Goal: Communication & Community: Answer question/provide support

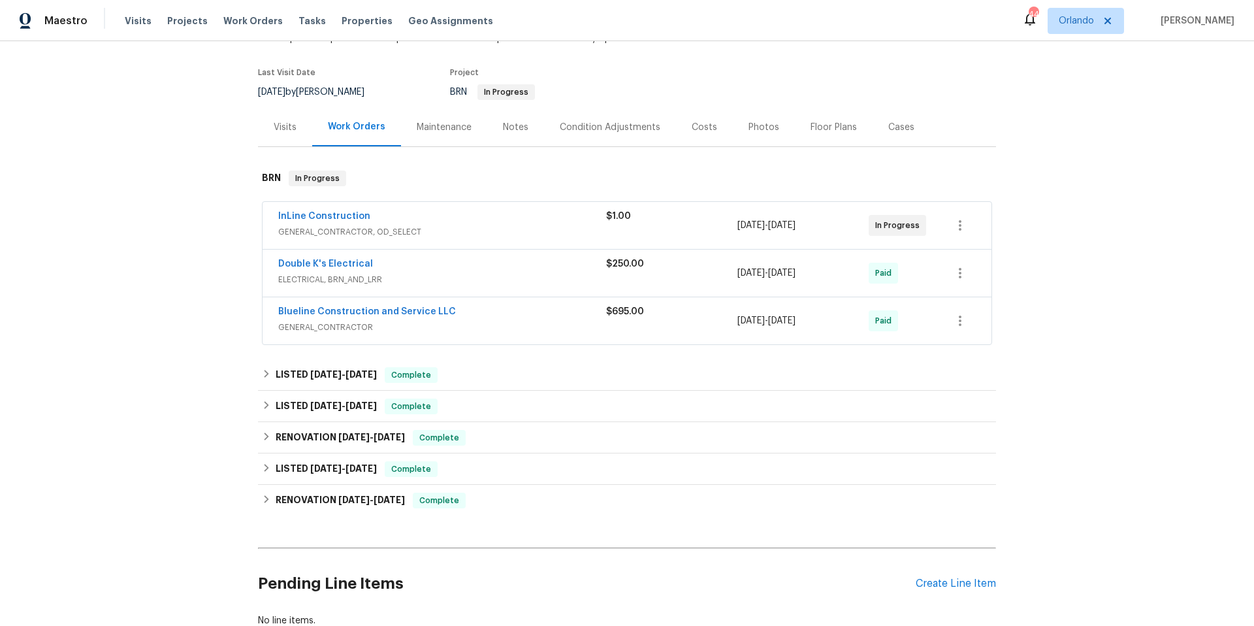
scroll to position [105, 0]
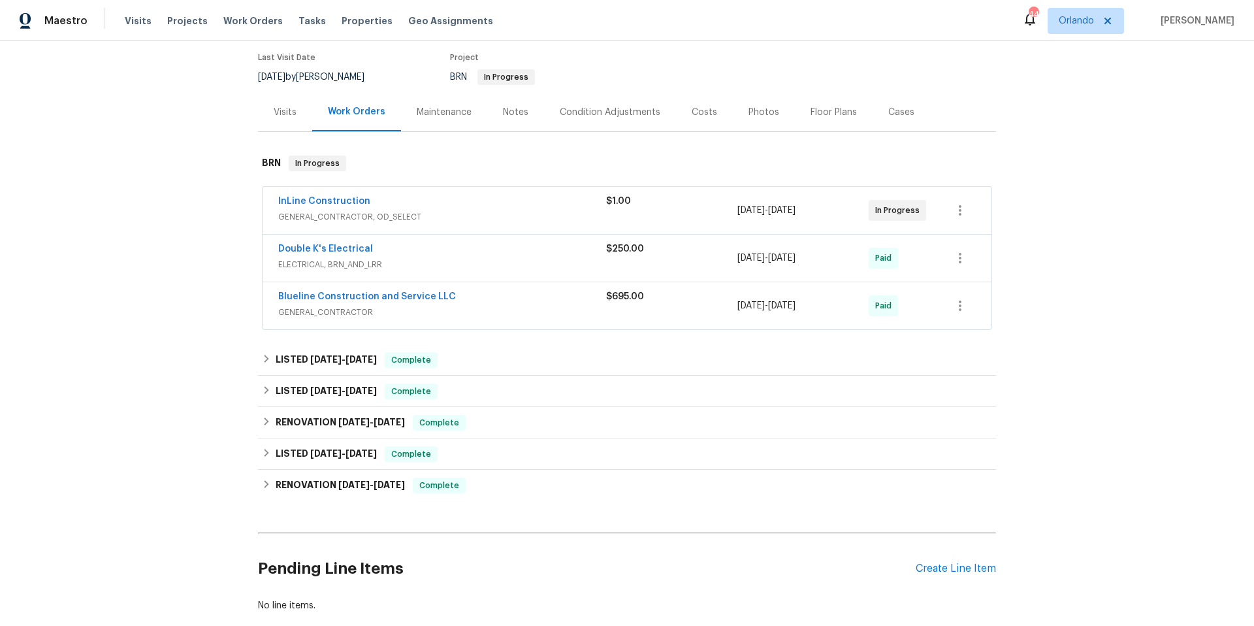
click at [460, 212] on span "GENERAL_CONTRACTOR, OD_SELECT" at bounding box center [442, 216] width 328 height 13
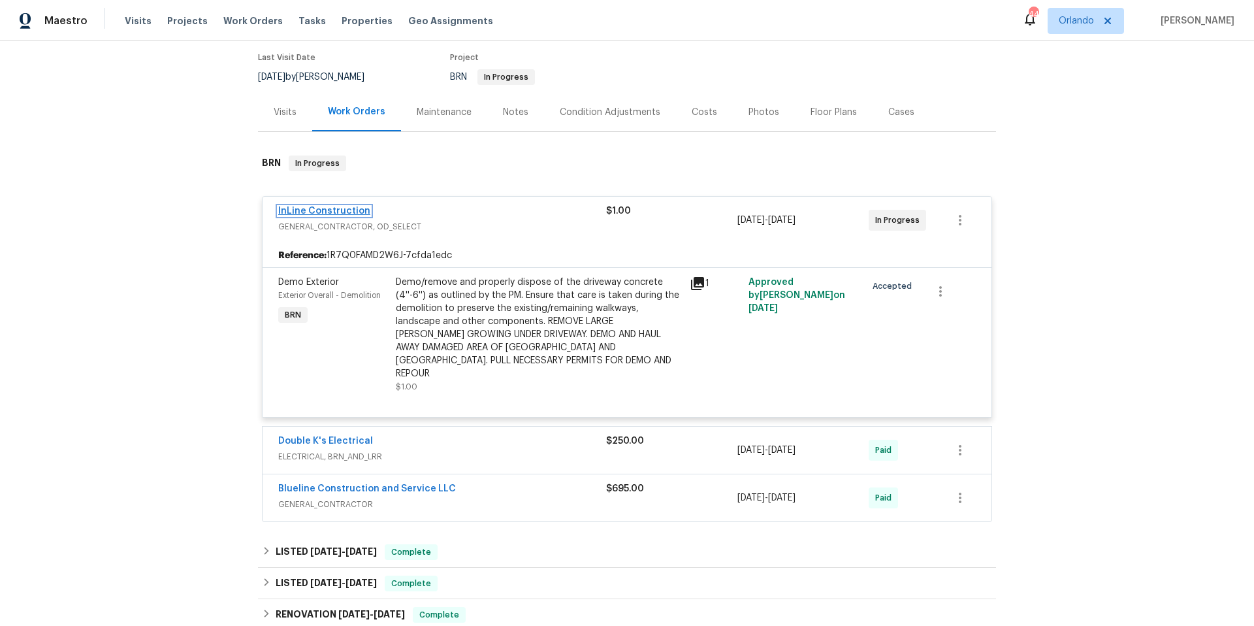
click at [328, 210] on link "InLine Construction" at bounding box center [324, 210] width 92 height 9
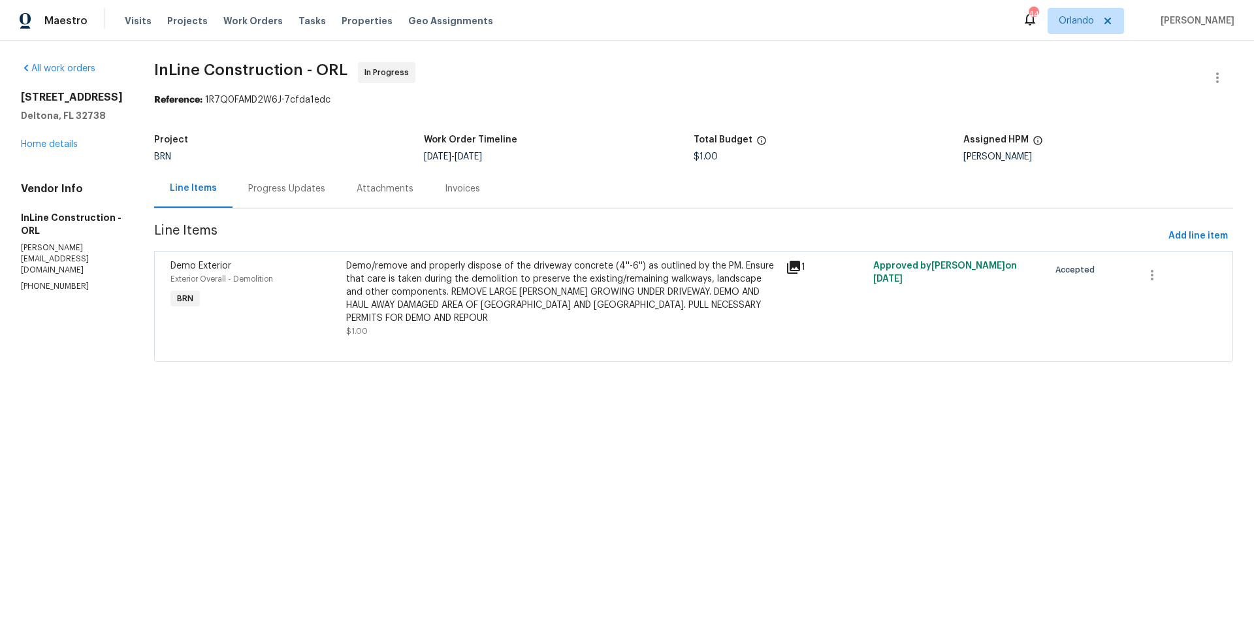
click at [292, 185] on div "Progress Updates" at bounding box center [286, 188] width 77 height 13
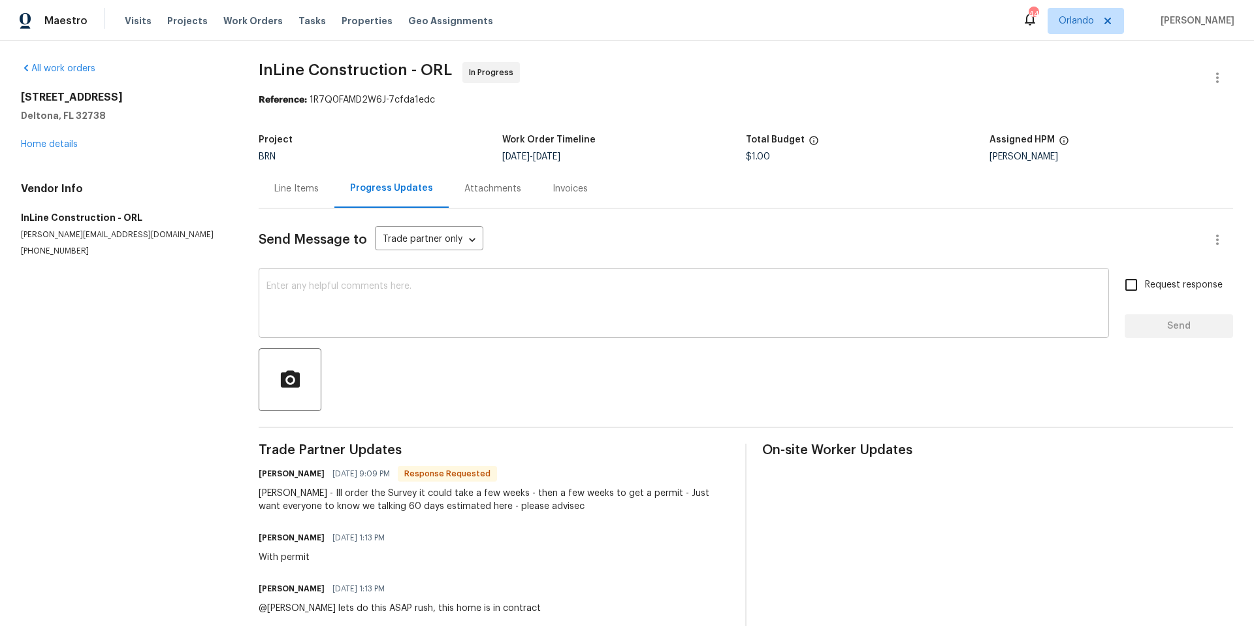
click at [335, 291] on textarea at bounding box center [683, 305] width 835 height 46
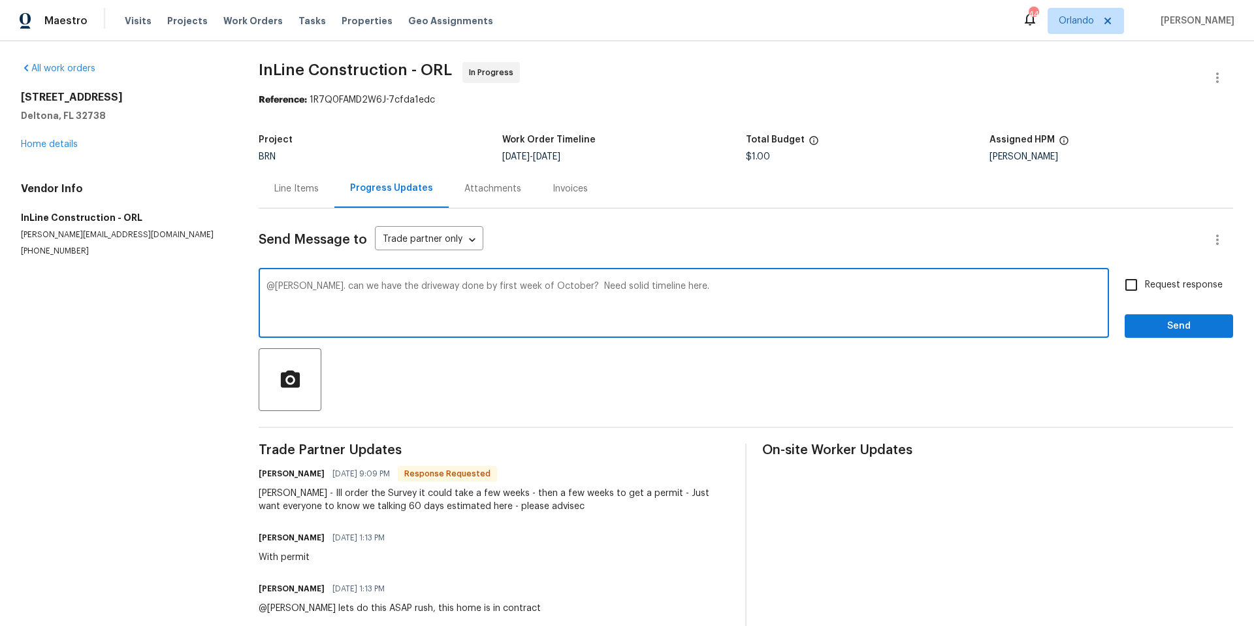
type textarea "@[PERSON_NAME]. can we have the driveway done by first week of October? Need so…"
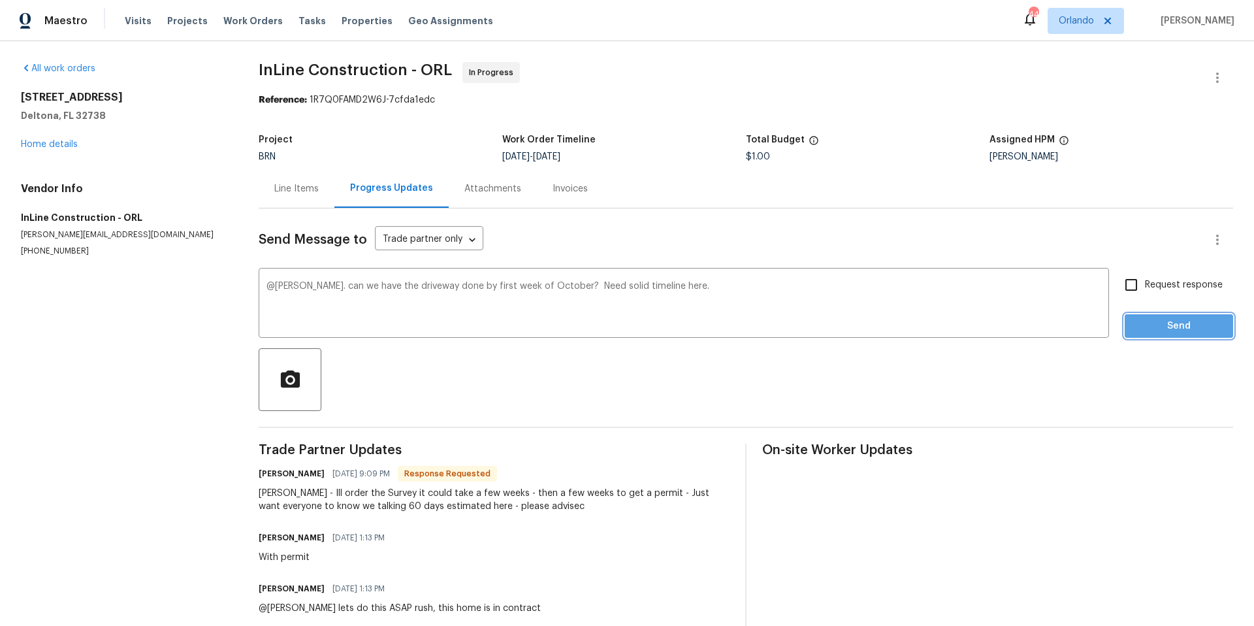
click at [1173, 324] on span "Send" at bounding box center [1179, 326] width 88 height 16
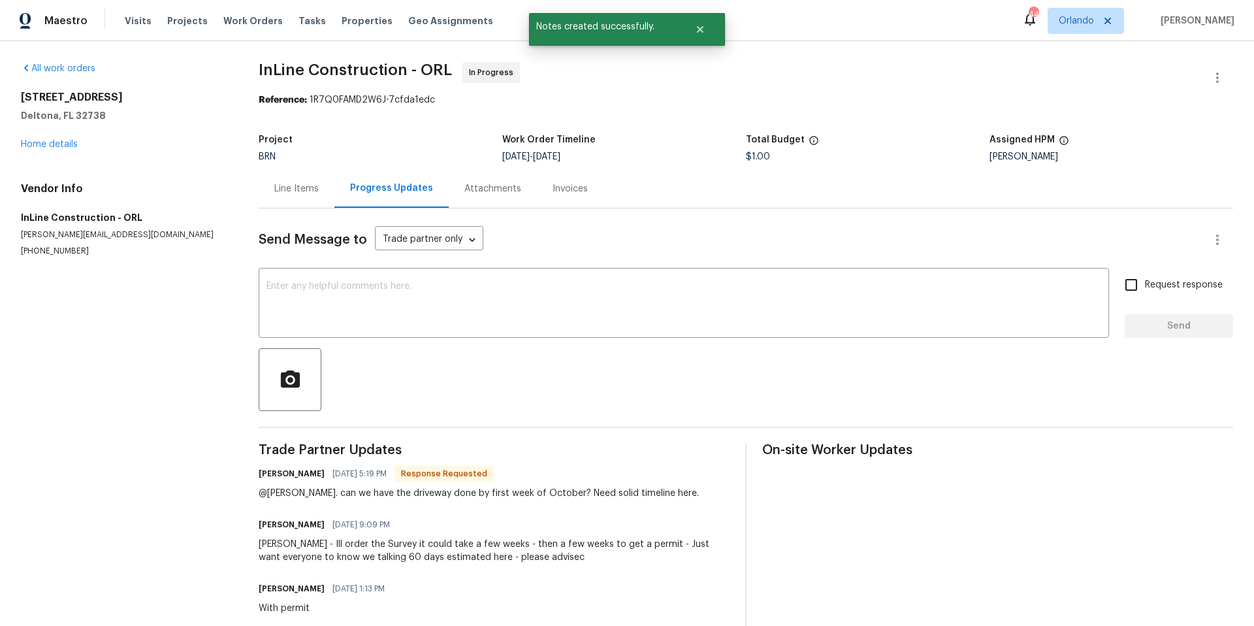
click at [619, 488] on div "@[PERSON_NAME]. can we have the driveway done by first week of October? Need so…" at bounding box center [479, 493] width 440 height 13
